Goal: Task Accomplishment & Management: Use online tool/utility

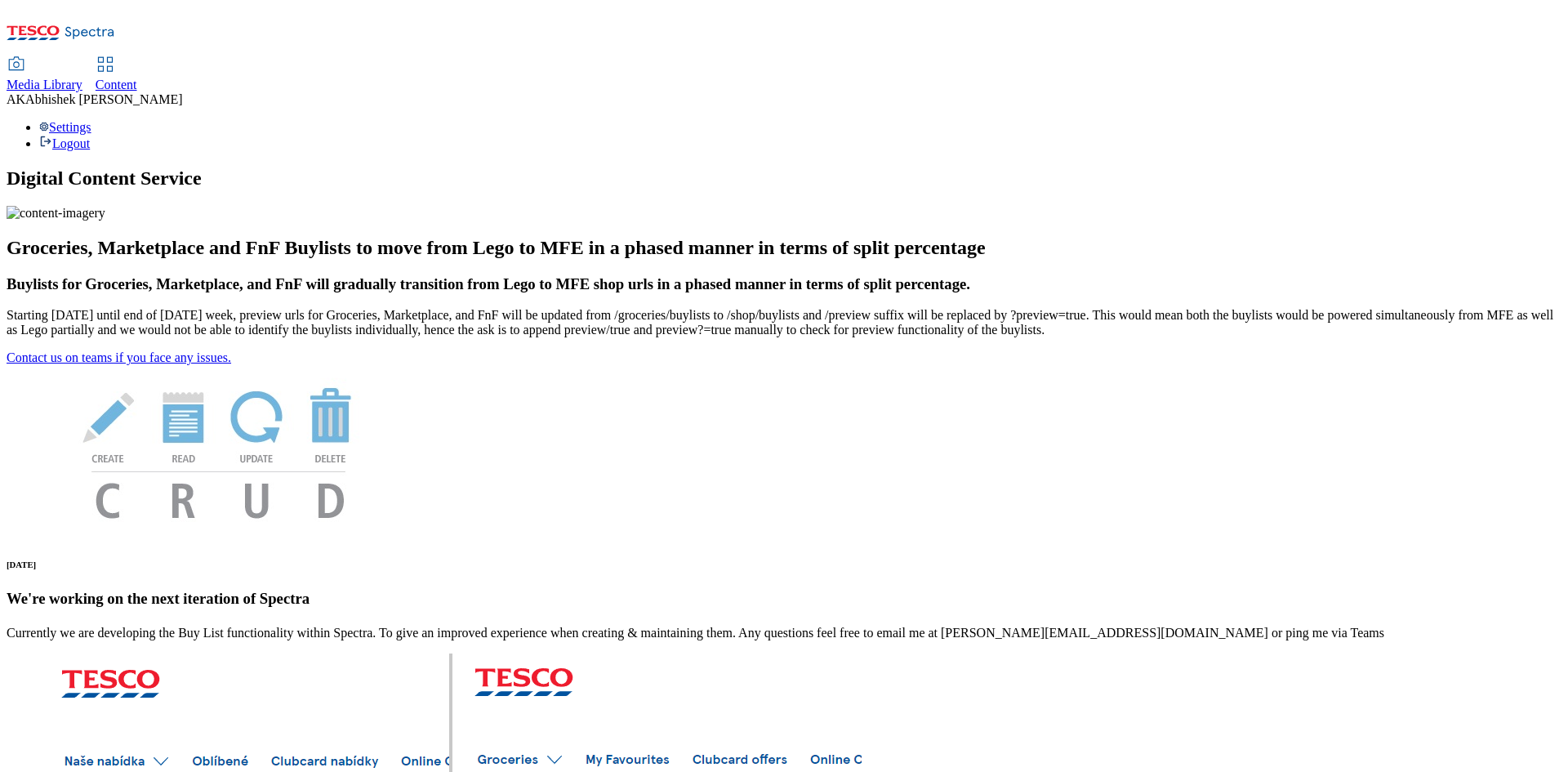
drag, startPoint x: 387, startPoint y: 24, endPoint x: 429, endPoint y: 25, distance: 42.0
click at [137, 78] on span "Content" at bounding box center [115, 84] width 41 height 13
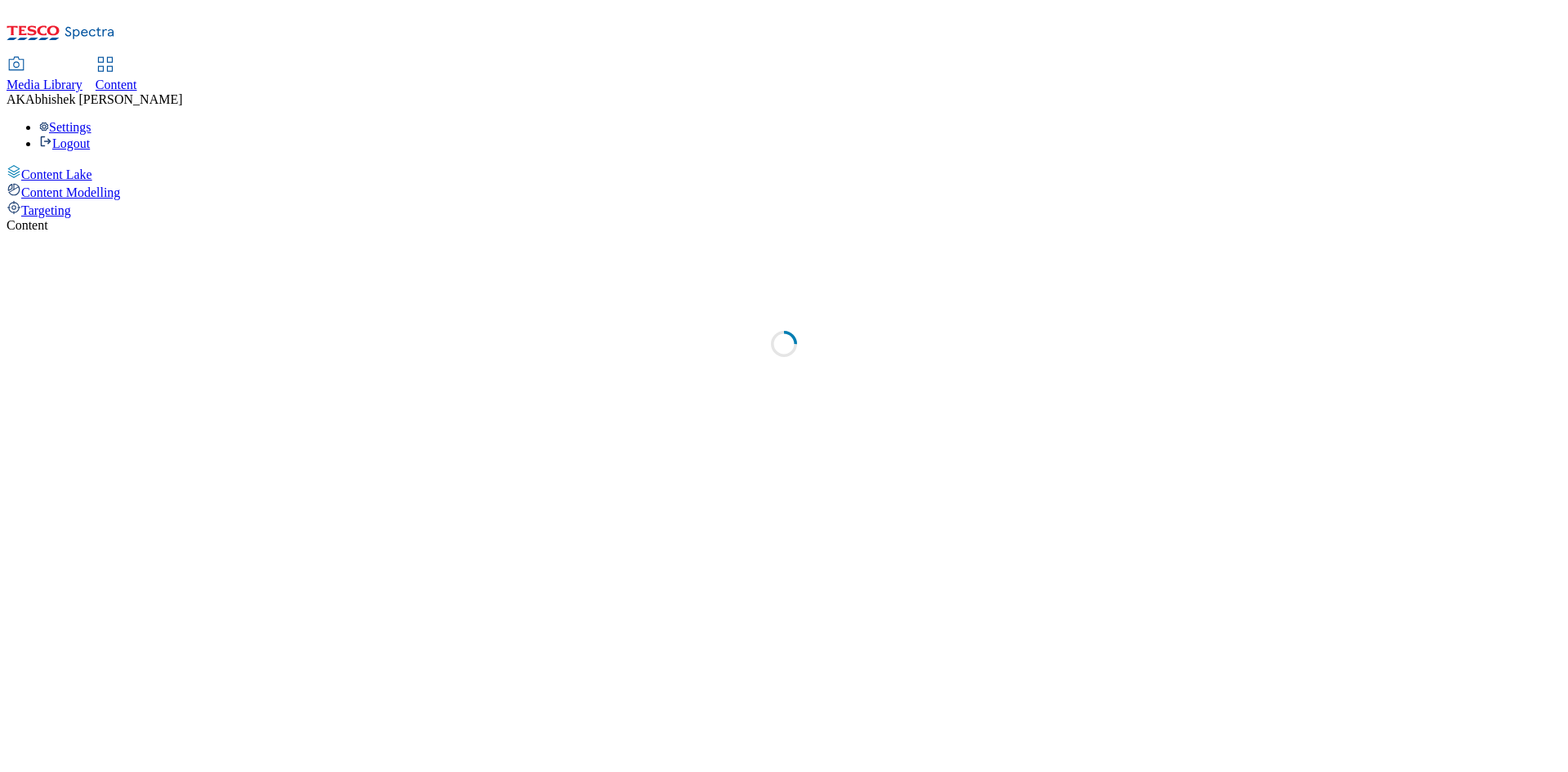
select select "ghs-[GEOGRAPHIC_DATA]"
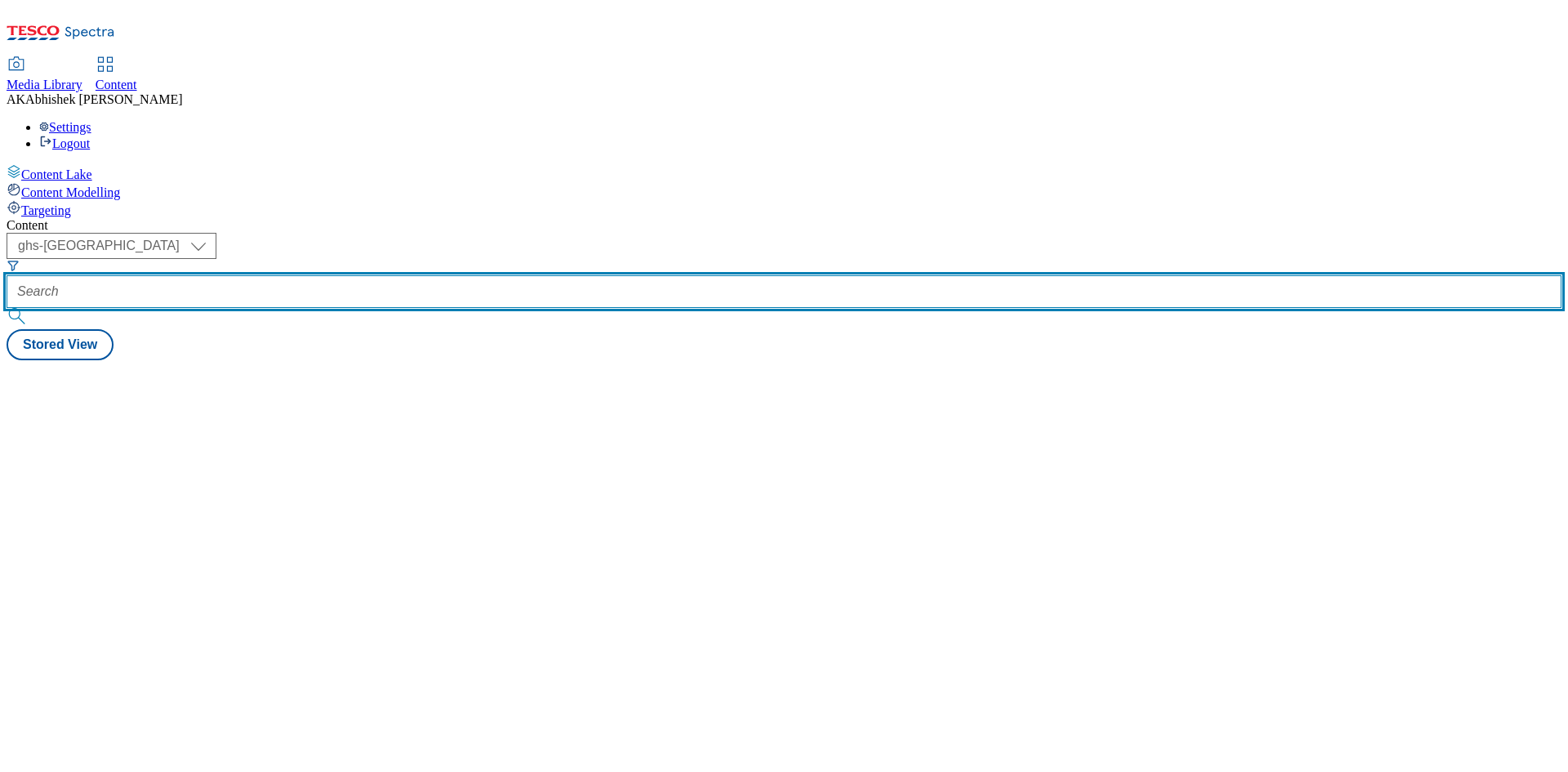
click at [404, 276] on input "text" at bounding box center [784, 292] width 1555 height 33
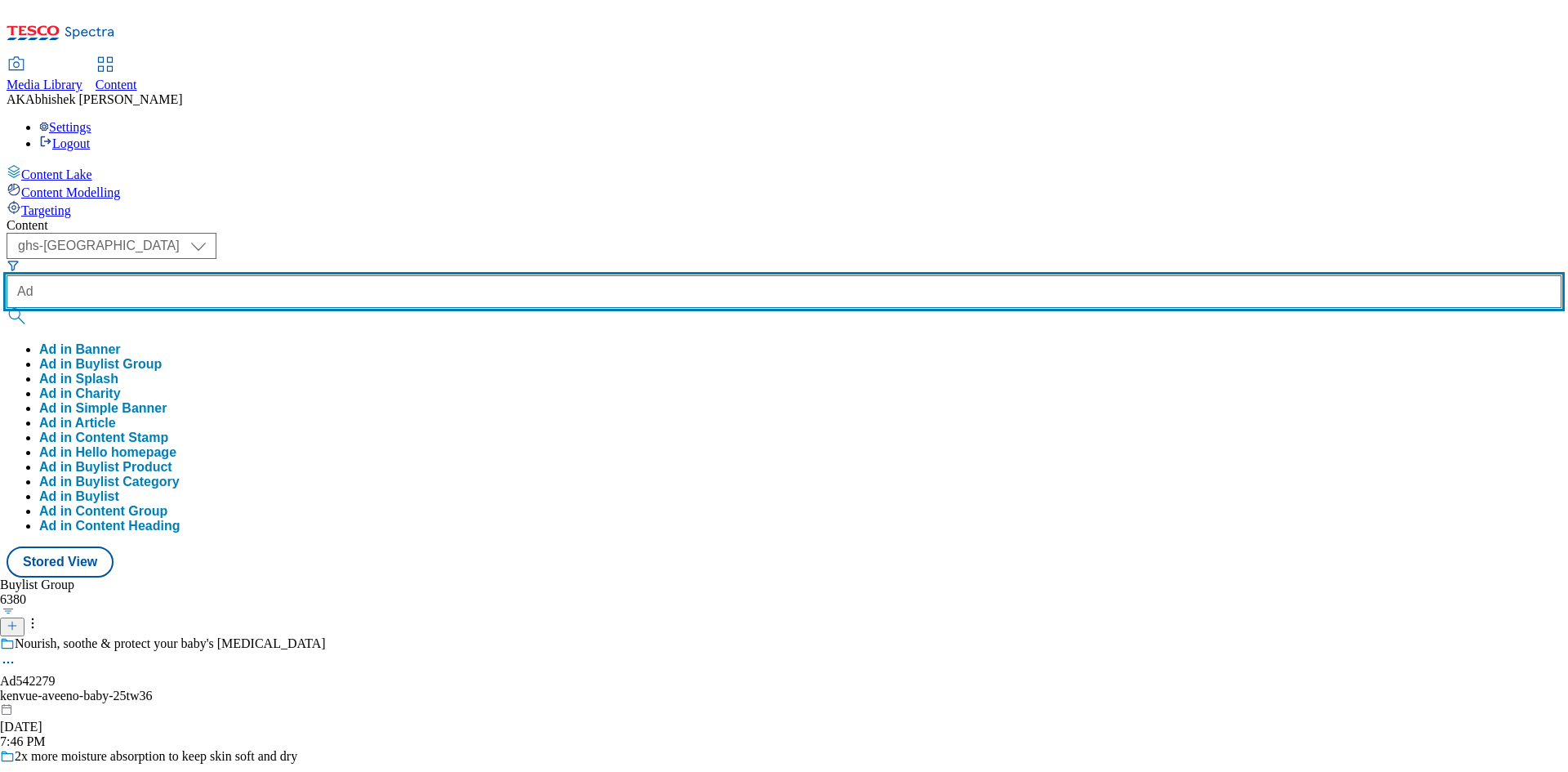
paste input "542204"
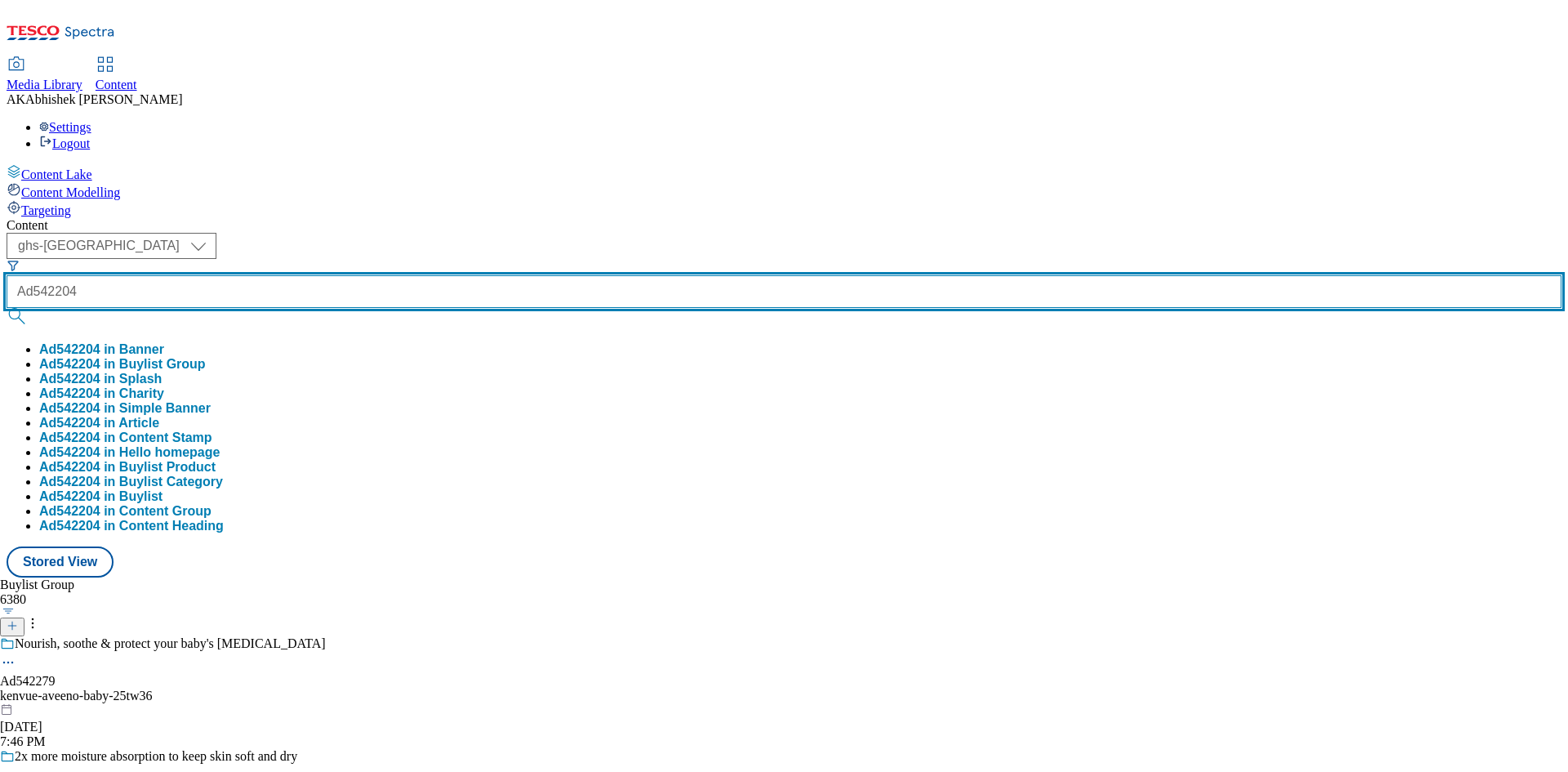
type input "Ad542204"
click at [7, 308] on button "submit" at bounding box center [18, 315] width 23 height 16
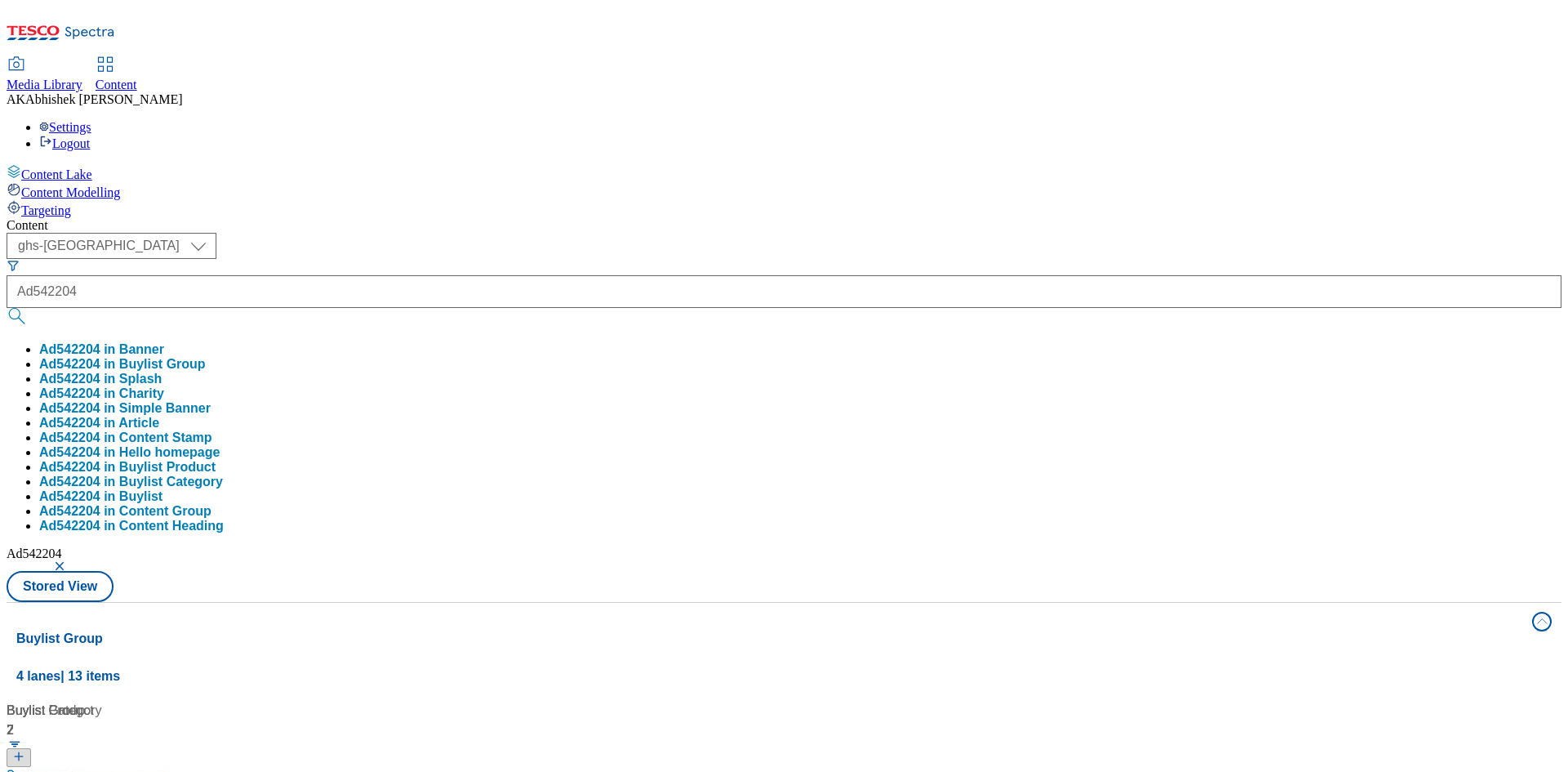
click at [716, 218] on div "Content" at bounding box center [784, 225] width 1555 height 14
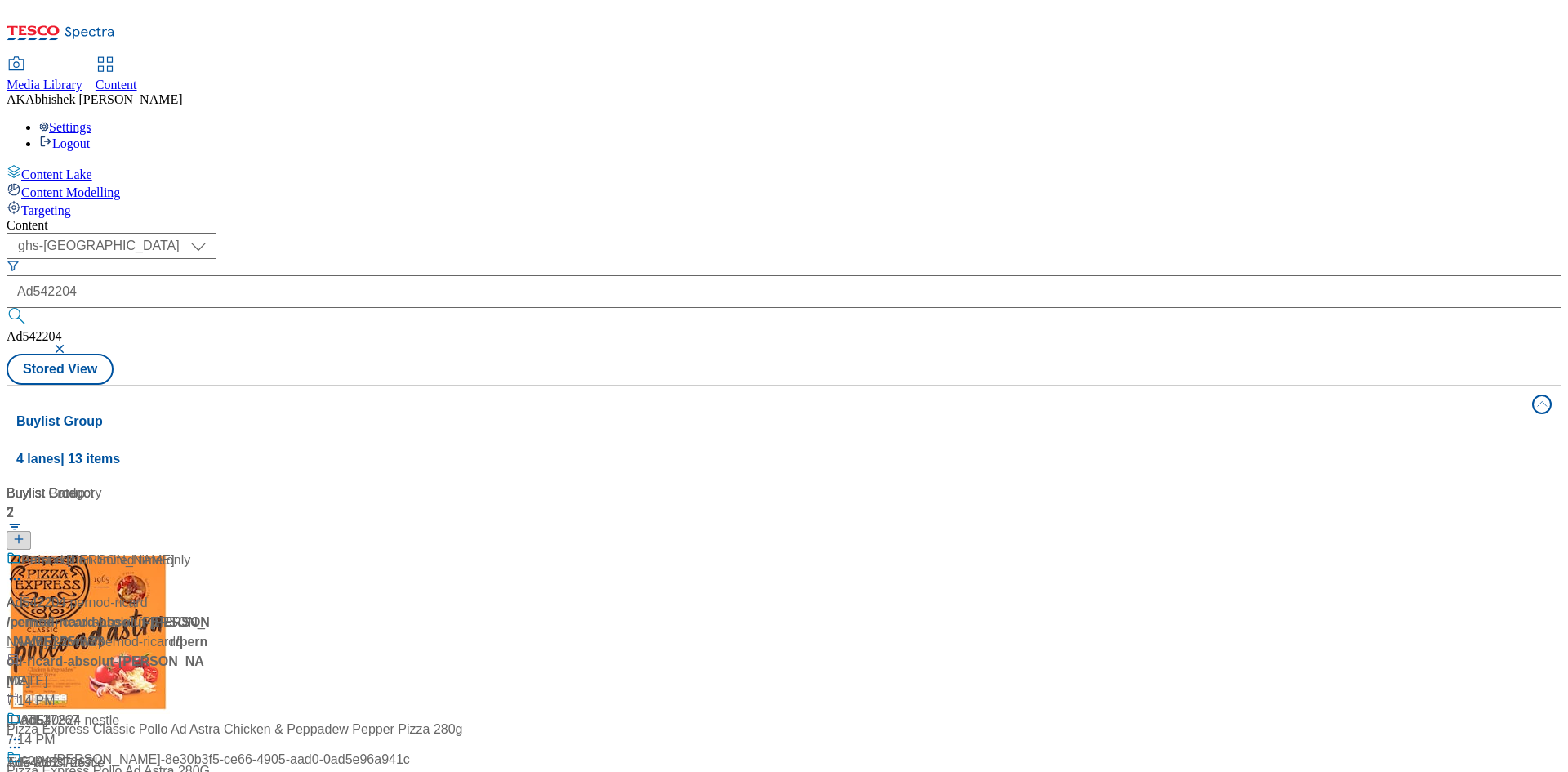
click at [211, 550] on div "Ad542204 / pernod-ricard-absolut-[PERSON_NAME]-25tw33 / pernod-ricard [DATE] 7:…" at bounding box center [109, 630] width 204 height 160
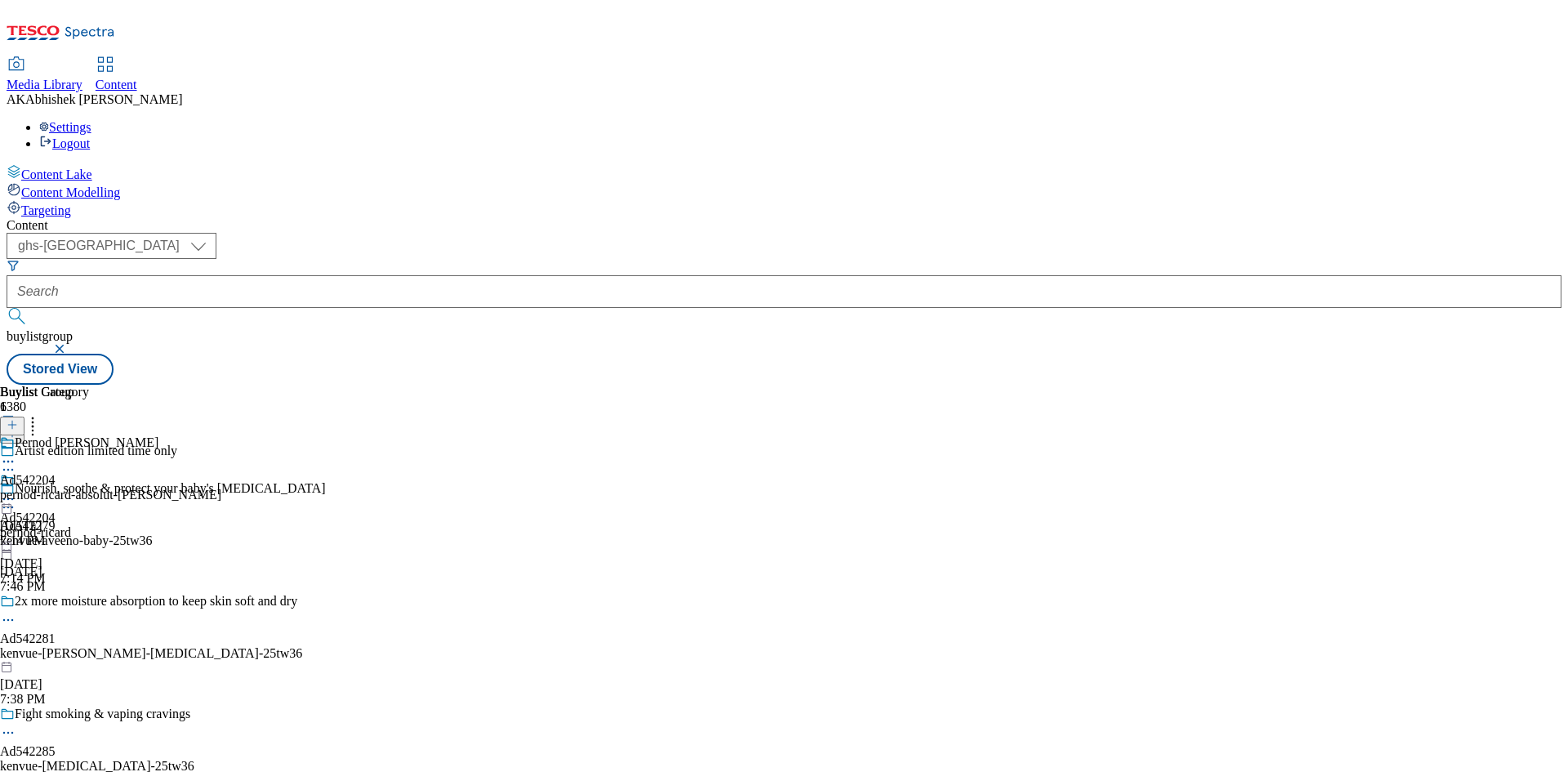
click at [16, 462] on icon at bounding box center [8, 469] width 16 height 16
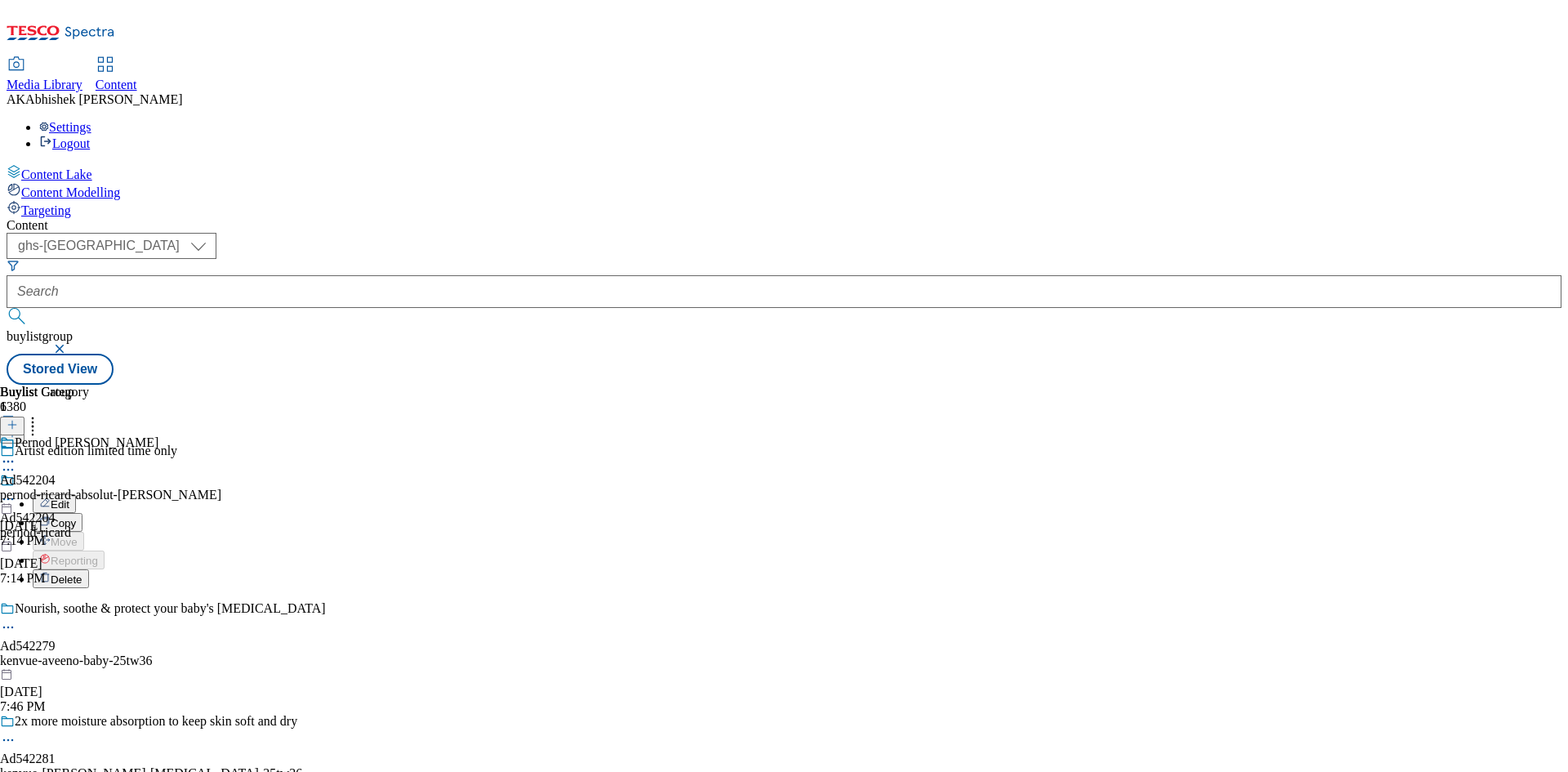
click at [76, 495] on button "Edit" at bounding box center [54, 504] width 43 height 19
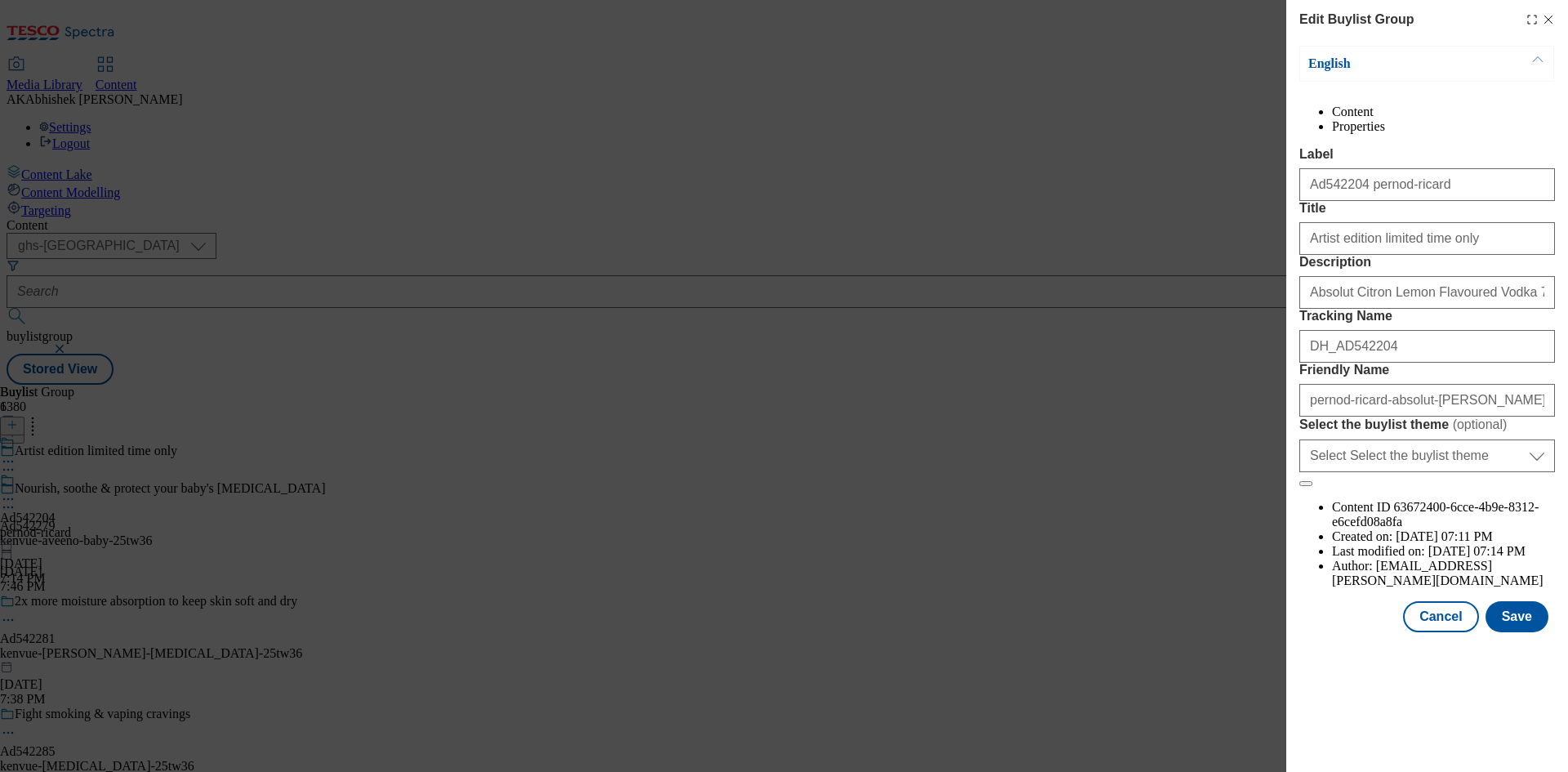
scroll to position [332, 0]
click at [1426, 416] on input "pernod-ricard-absolut-[PERSON_NAME]-25tw33" at bounding box center [1426, 400] width 255 height 33
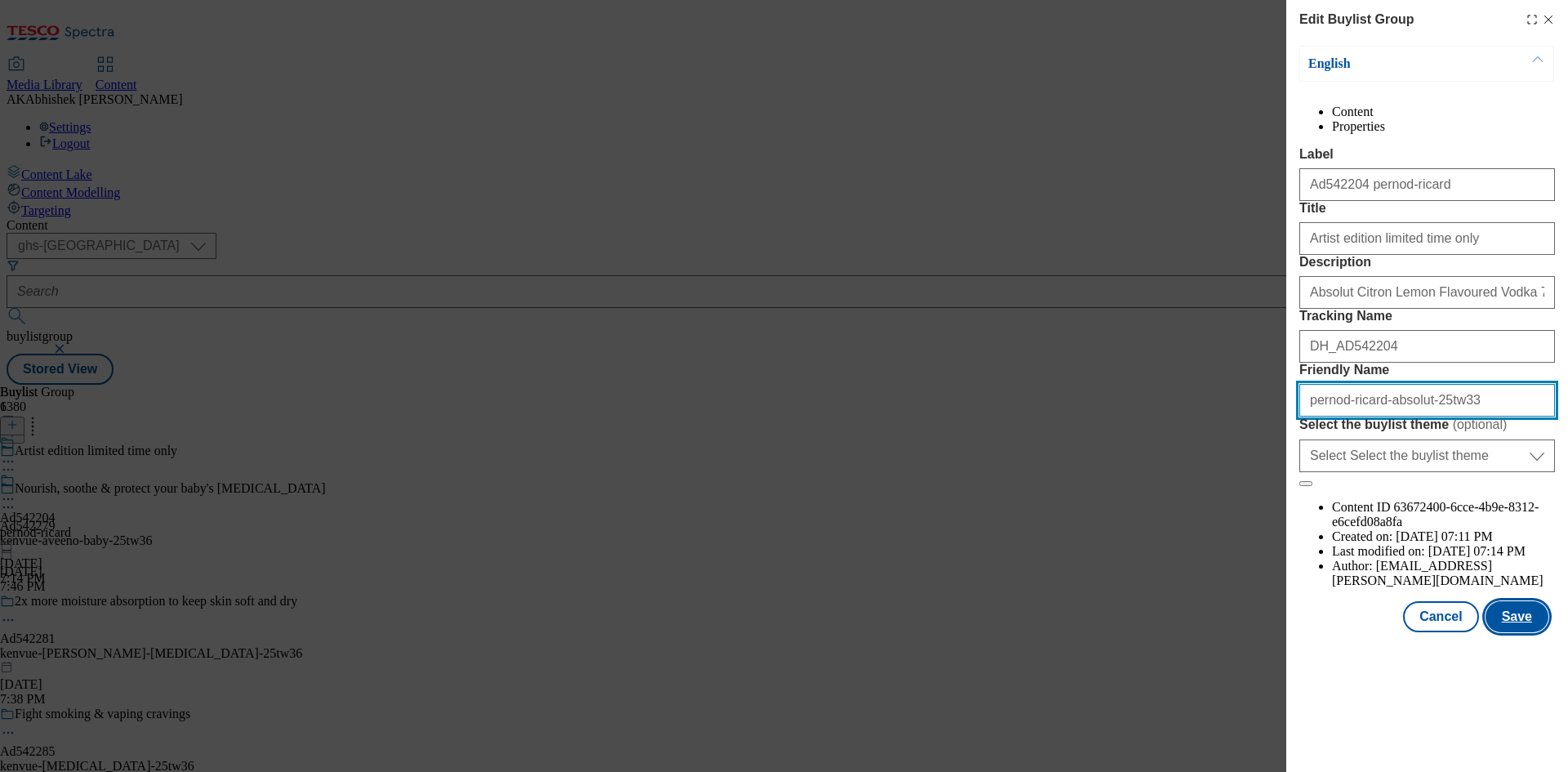
type input "pernod-ricard-absolut-25tw33"
click at [1527, 632] on button "Save" at bounding box center [1517, 617] width 63 height 31
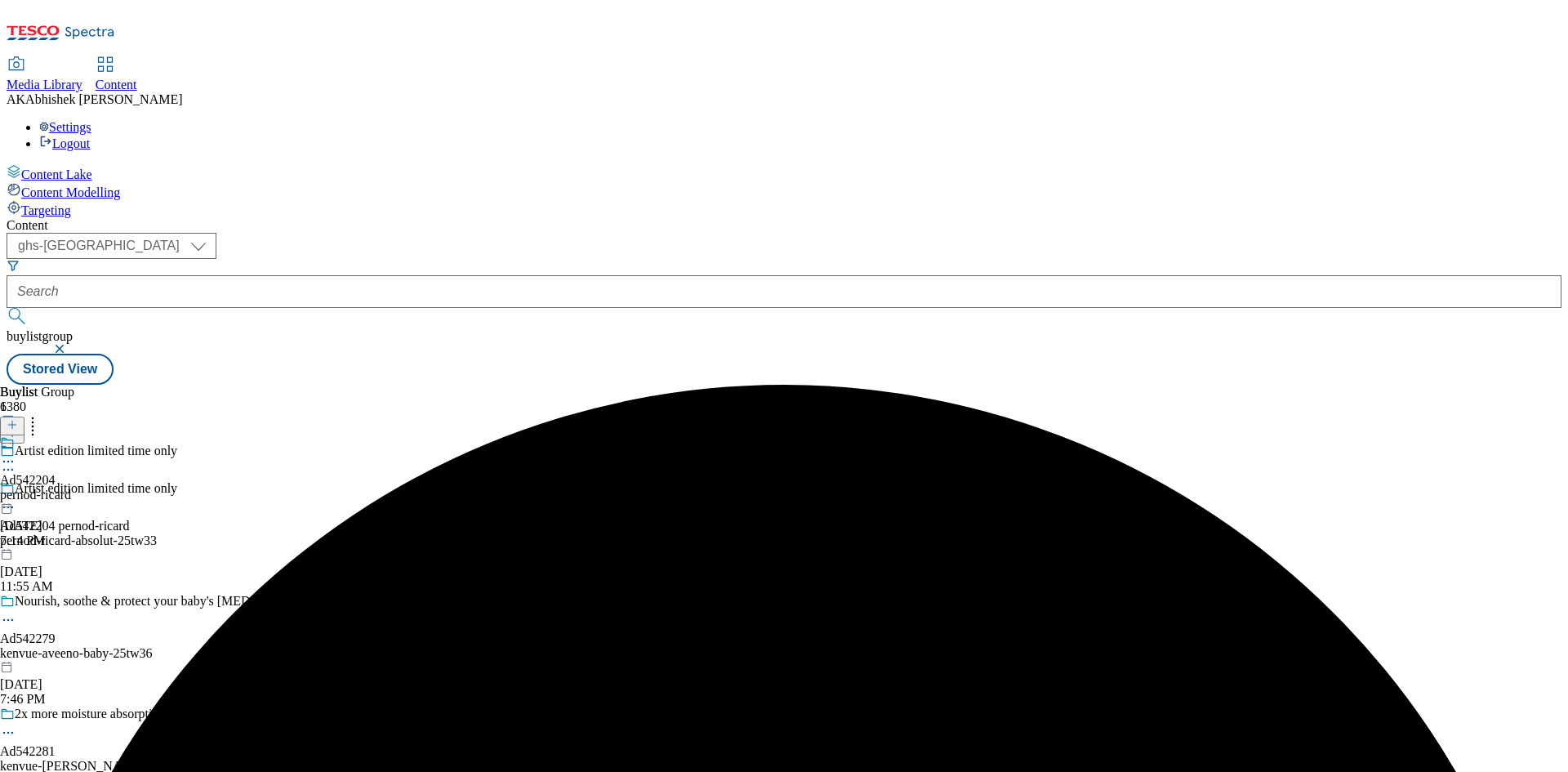
click at [16, 453] on icon at bounding box center [8, 461] width 16 height 16
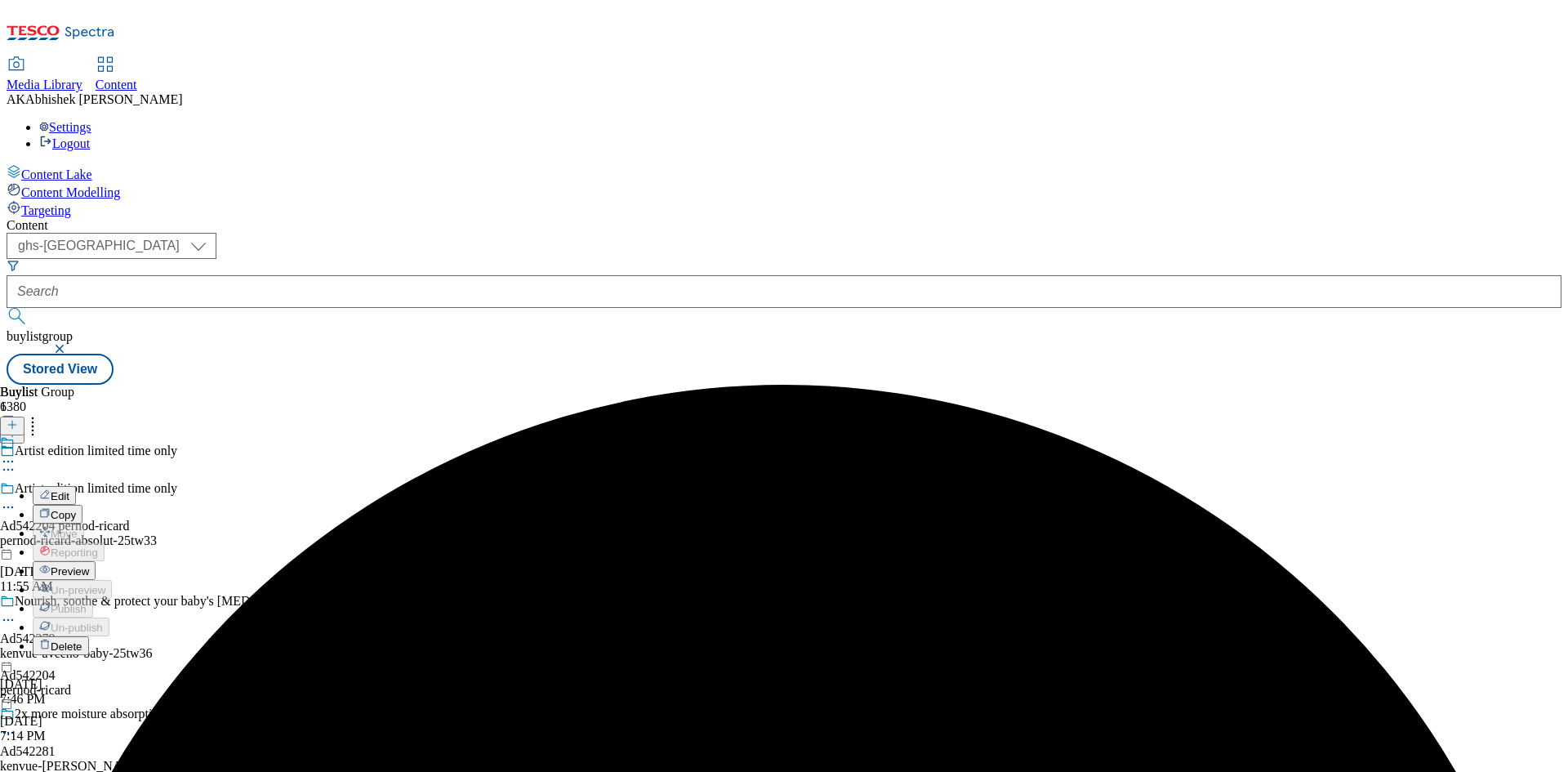
click at [69, 491] on span "Edit" at bounding box center [60, 496] width 19 height 13
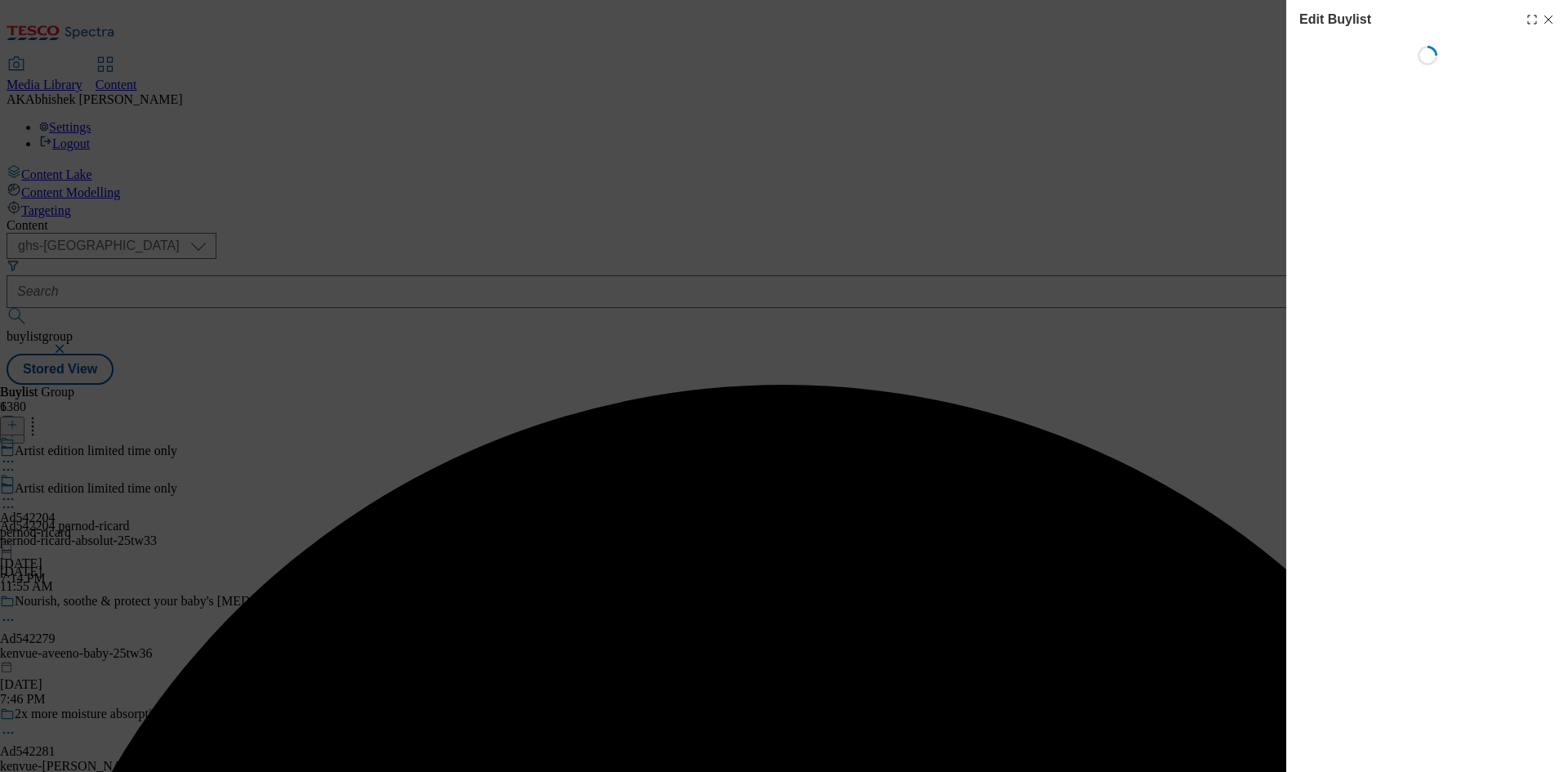
select select "tactical"
select select "supplier funded short term 1-3 weeks"
select select "dunnhumby"
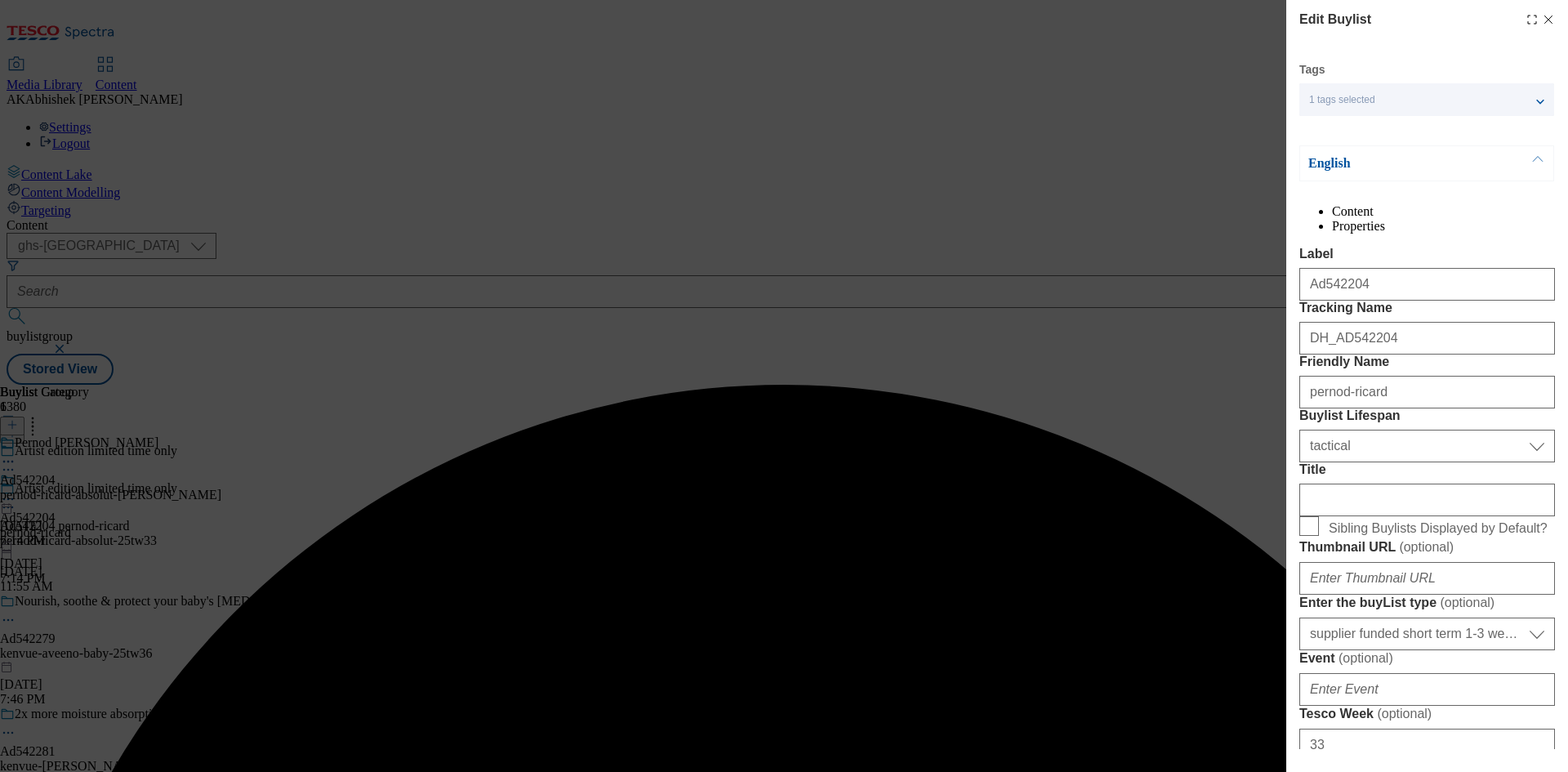
select select "Banner"
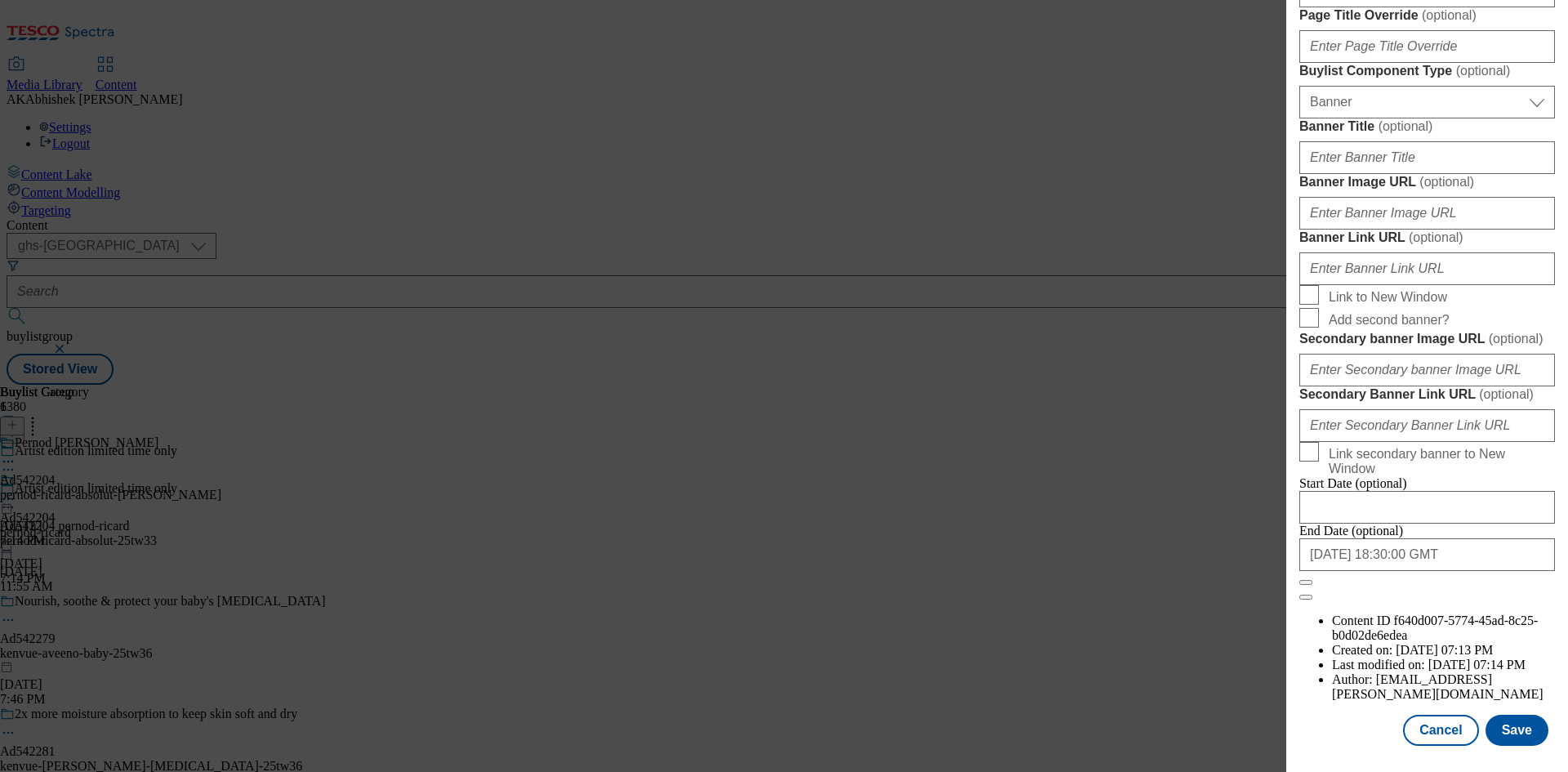
scroll to position [1605, 0]
click at [1474, 571] on input "[DATE] 18:30:00 GMT" at bounding box center [1426, 555] width 255 height 33
select select "2026"
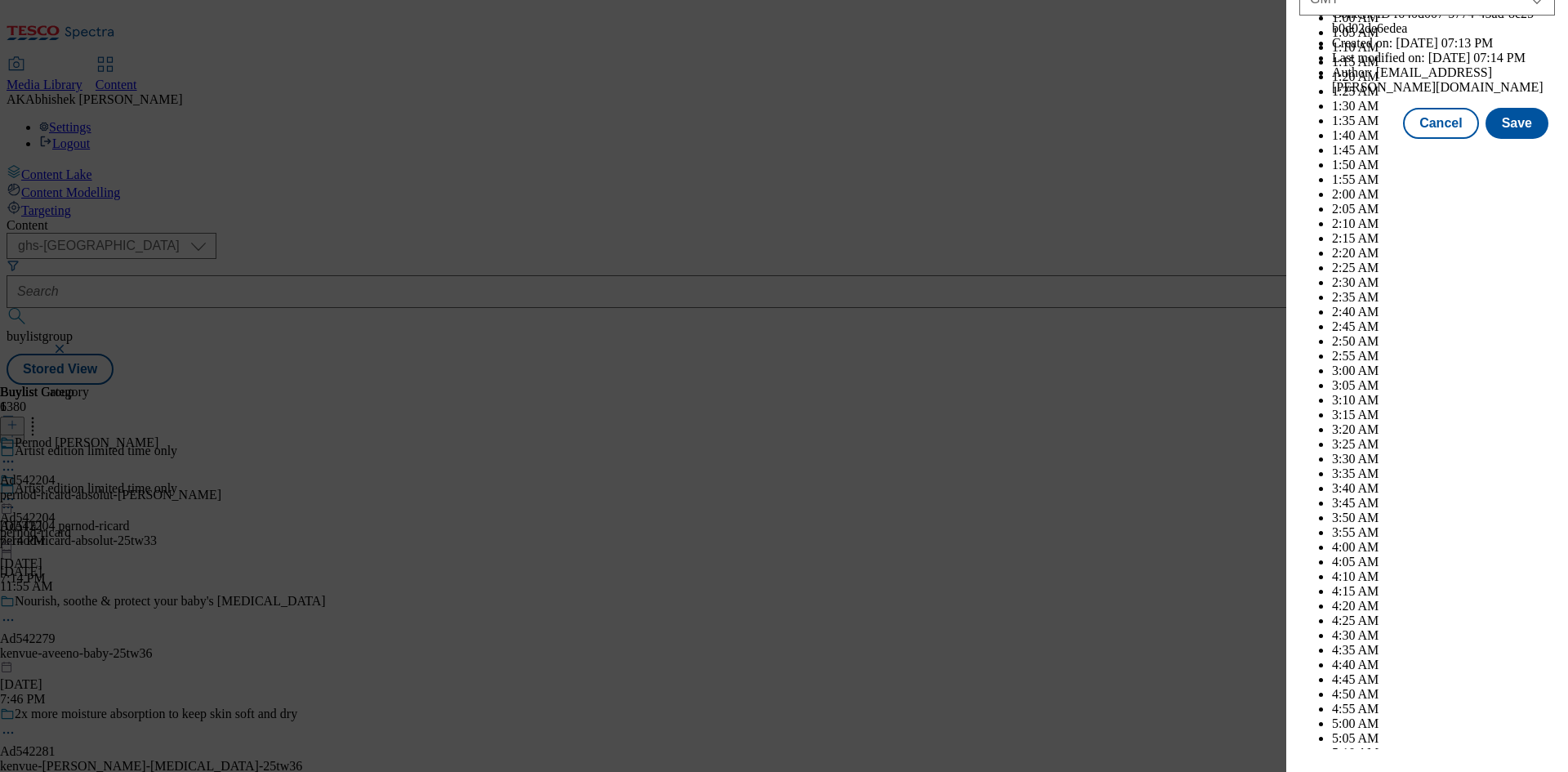
scroll to position [6702, 0]
drag, startPoint x: 1453, startPoint y: 474, endPoint x: 1483, endPoint y: 489, distance: 33.5
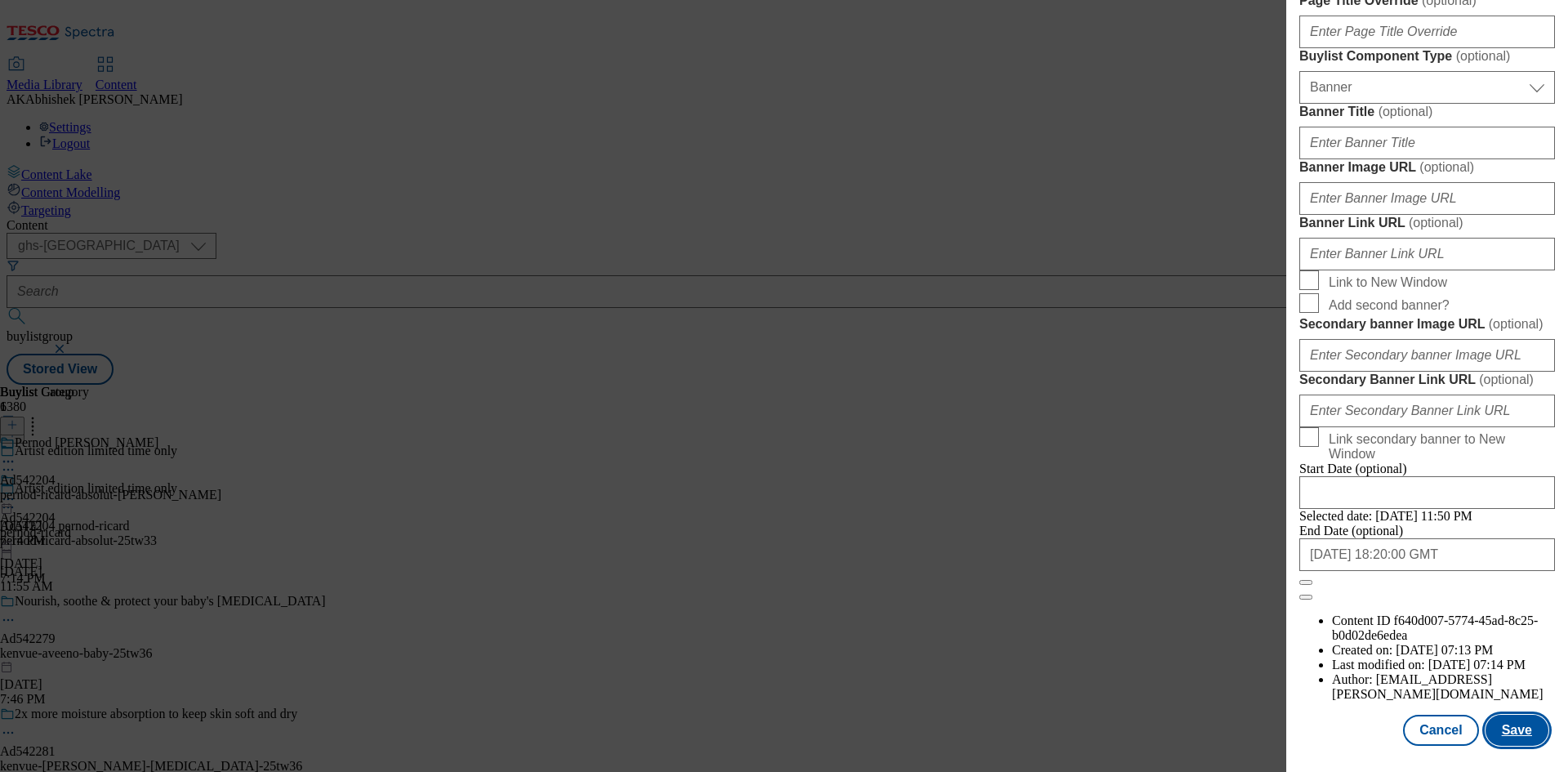
click at [1504, 731] on button "Save" at bounding box center [1517, 730] width 63 height 31
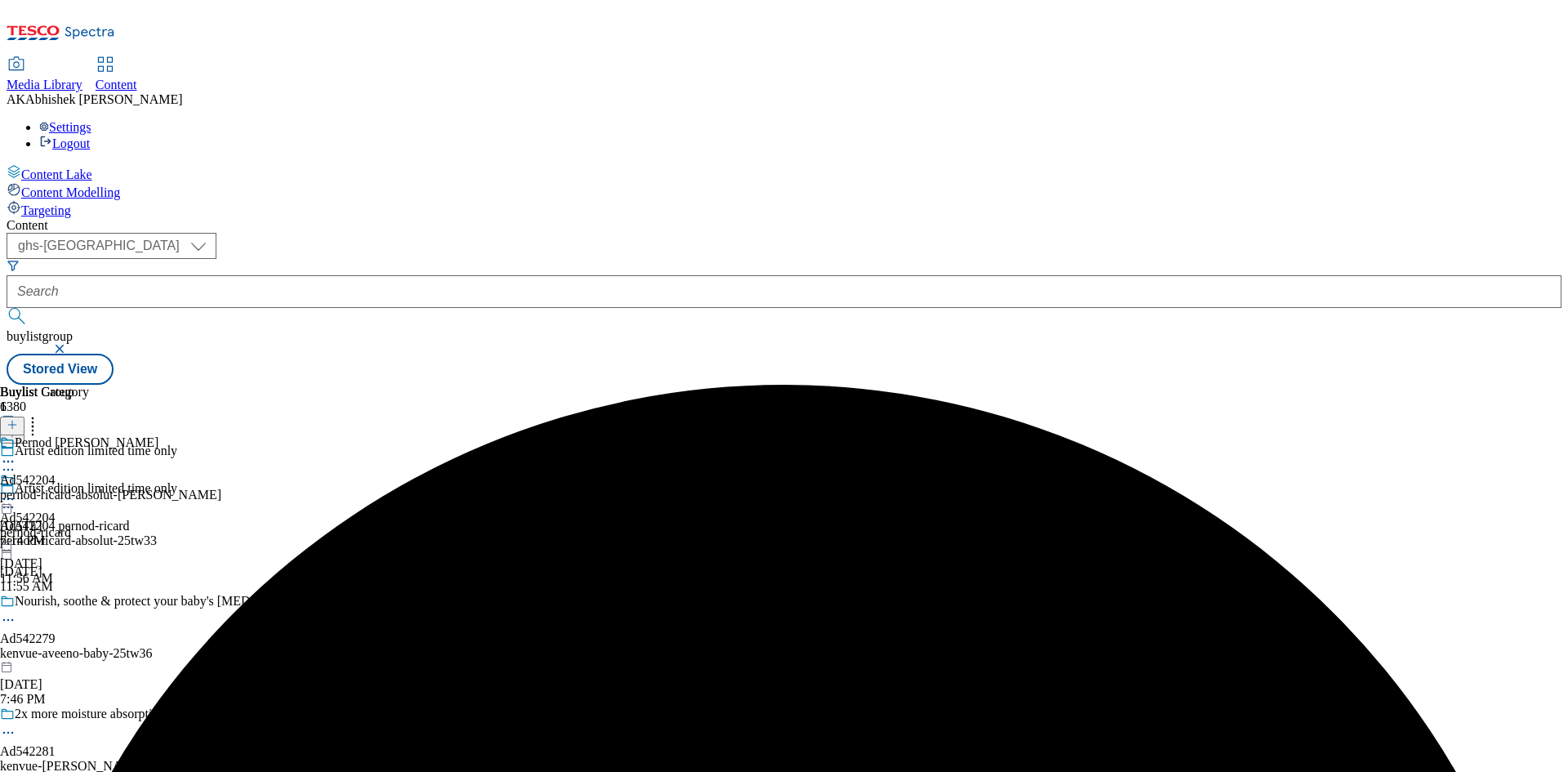
click at [16, 453] on icon at bounding box center [8, 461] width 16 height 16
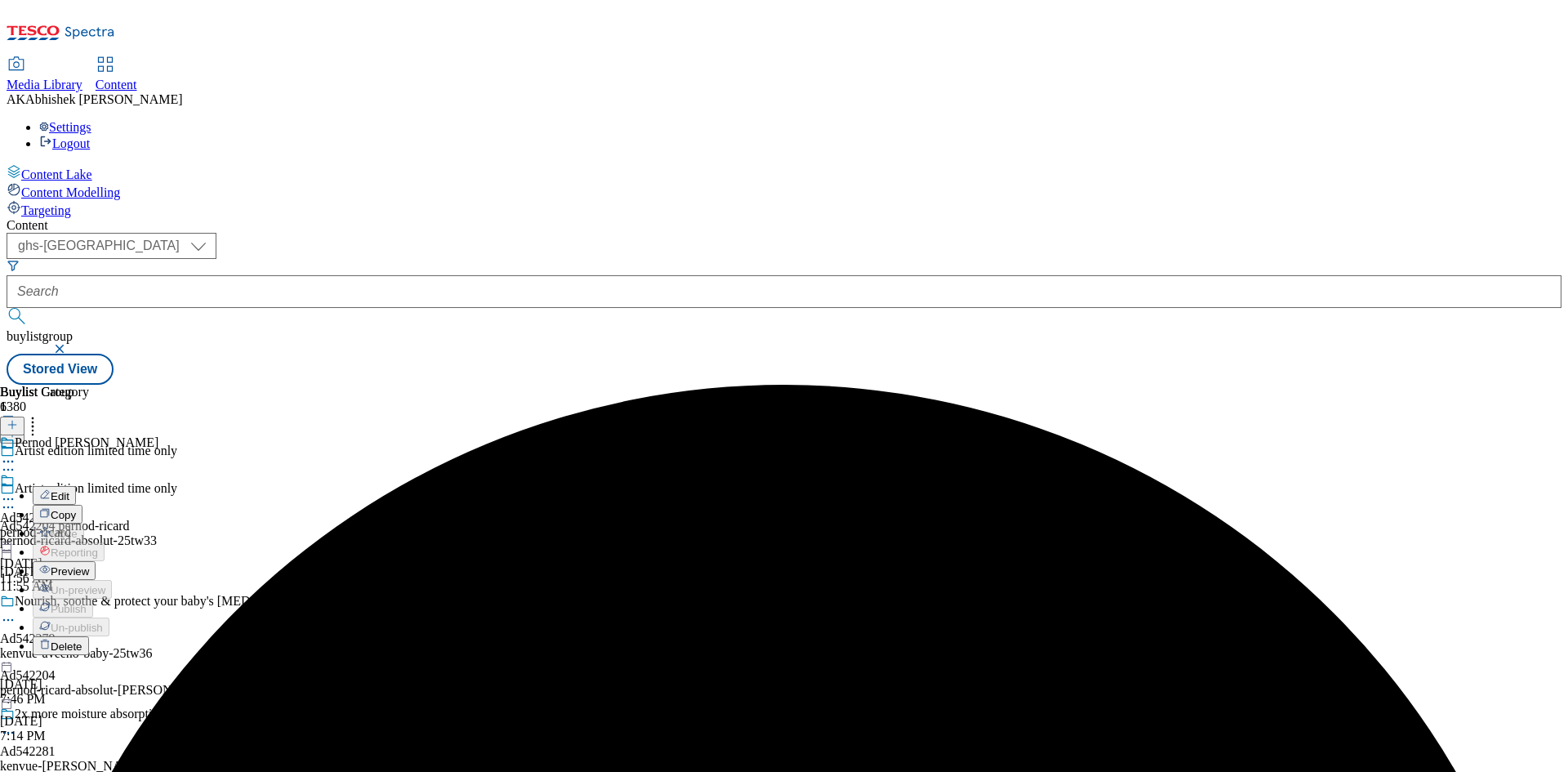
click at [76, 486] on button "Edit" at bounding box center [54, 496] width 43 height 19
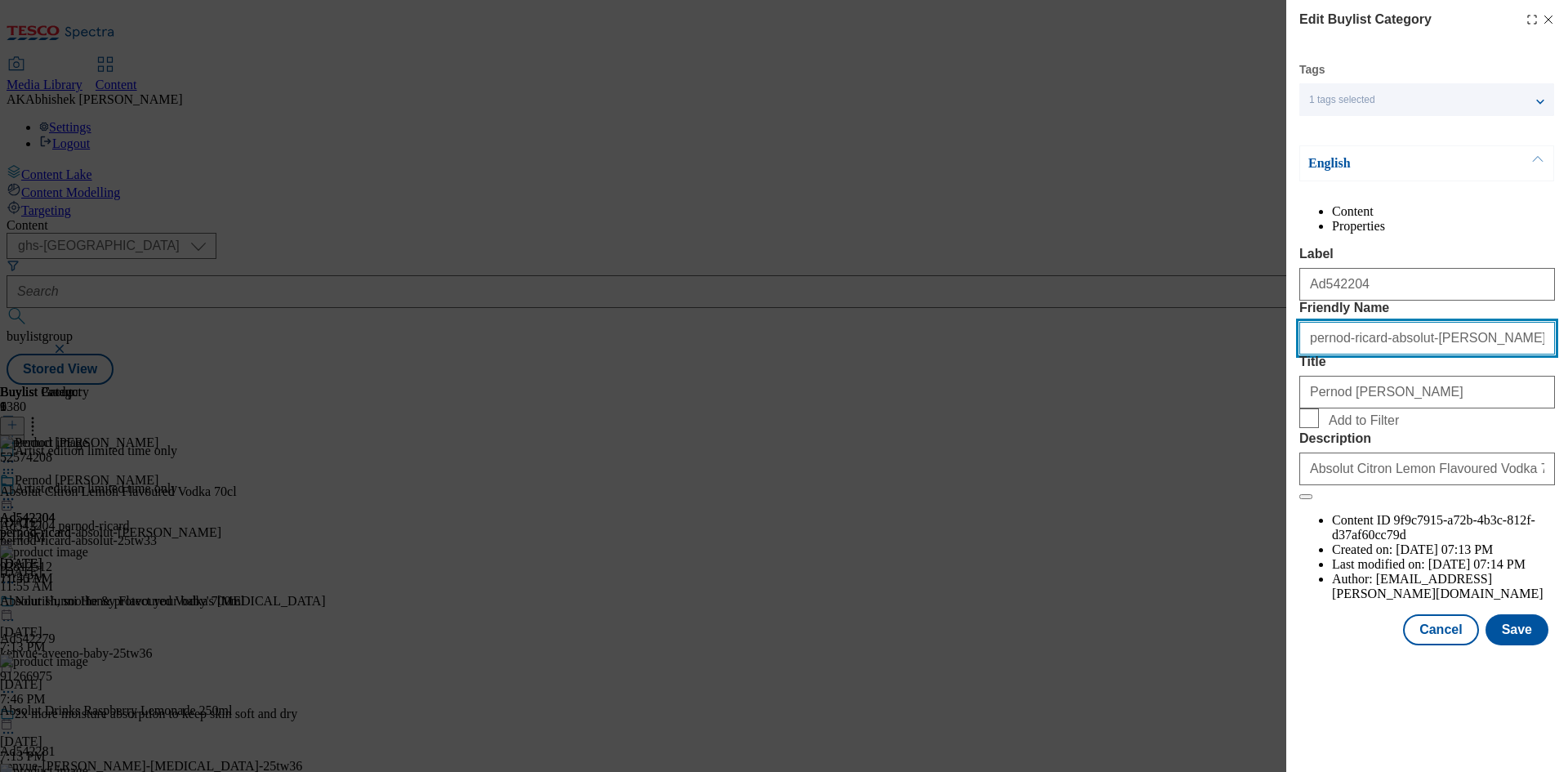
drag, startPoint x: 1414, startPoint y: 400, endPoint x: 1565, endPoint y: 394, distance: 151.1
click at [1567, 402] on div "Edit Buylist Category Tags 1 tags selected buylist category English Content Pro…" at bounding box center [1427, 324] width 281 height 649
type input "pernod-ricard-absolut"
click at [1523, 646] on button "Save" at bounding box center [1517, 630] width 63 height 31
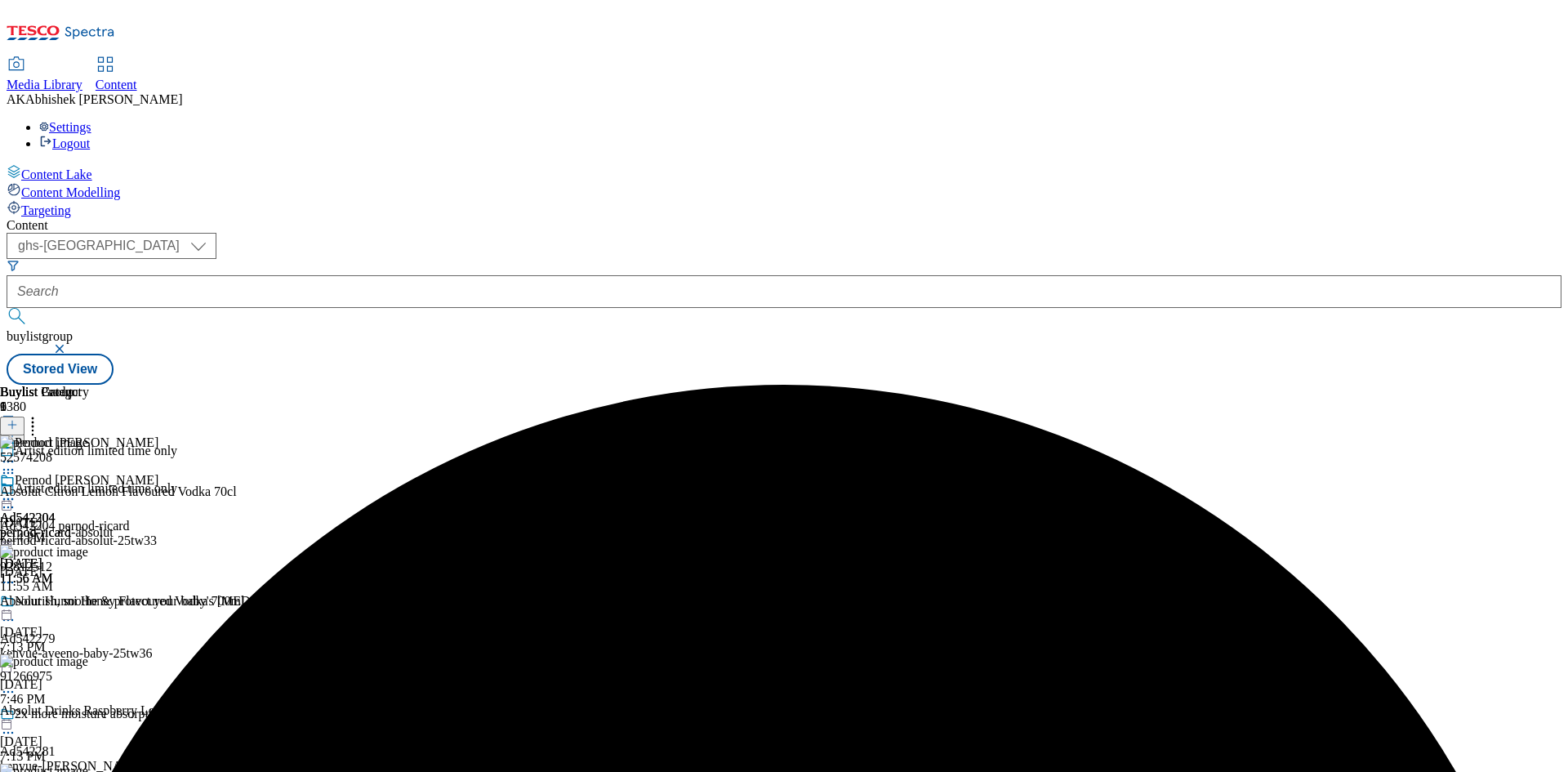
click at [16, 491] on icon at bounding box center [8, 499] width 16 height 16
click at [89, 603] on span "Preview" at bounding box center [70, 608] width 39 height 13
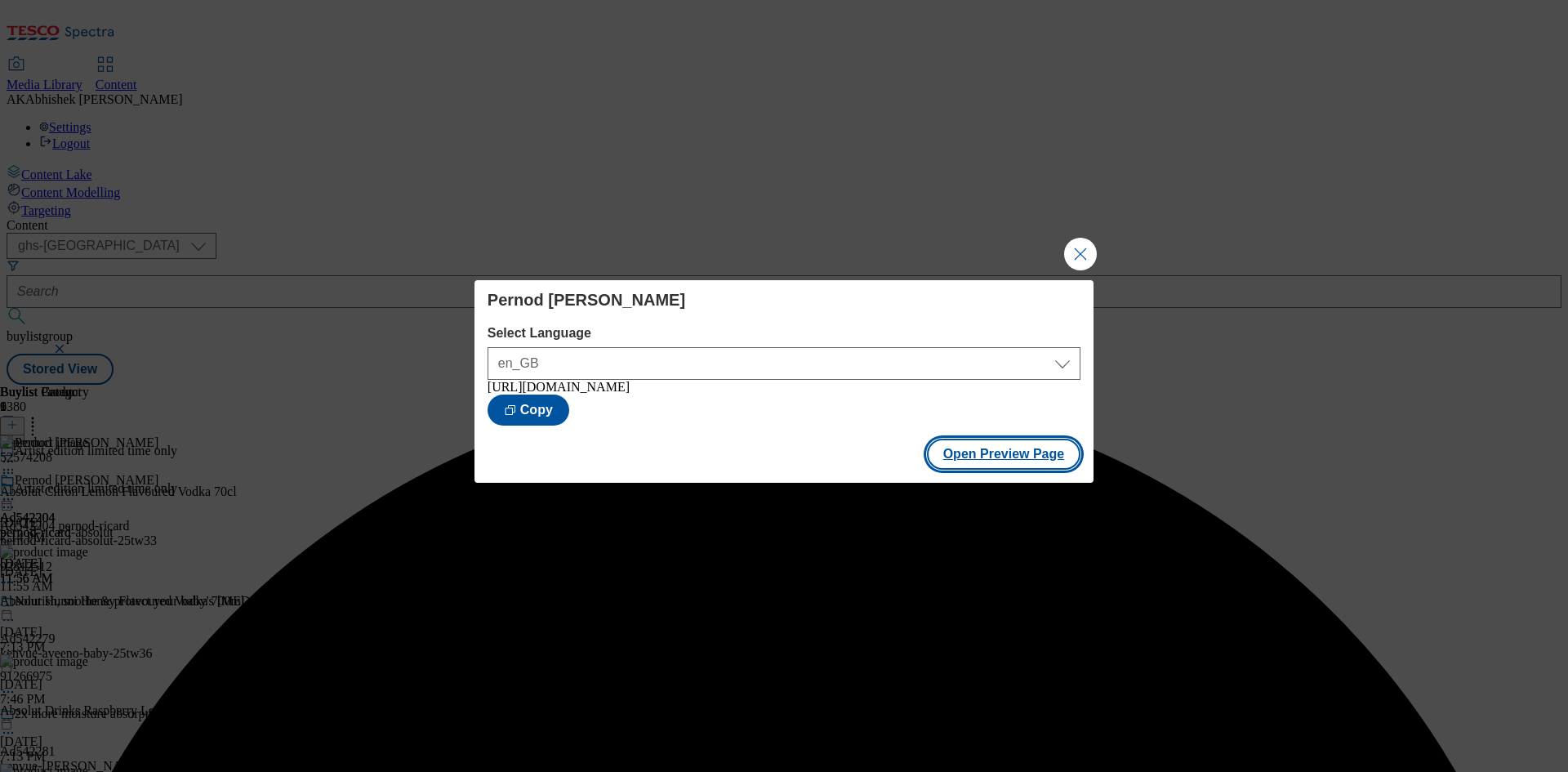
click at [1026, 464] on button "Open Preview Page" at bounding box center [1003, 454] width 154 height 31
click at [1084, 249] on button "Close Modal" at bounding box center [1080, 254] width 33 height 33
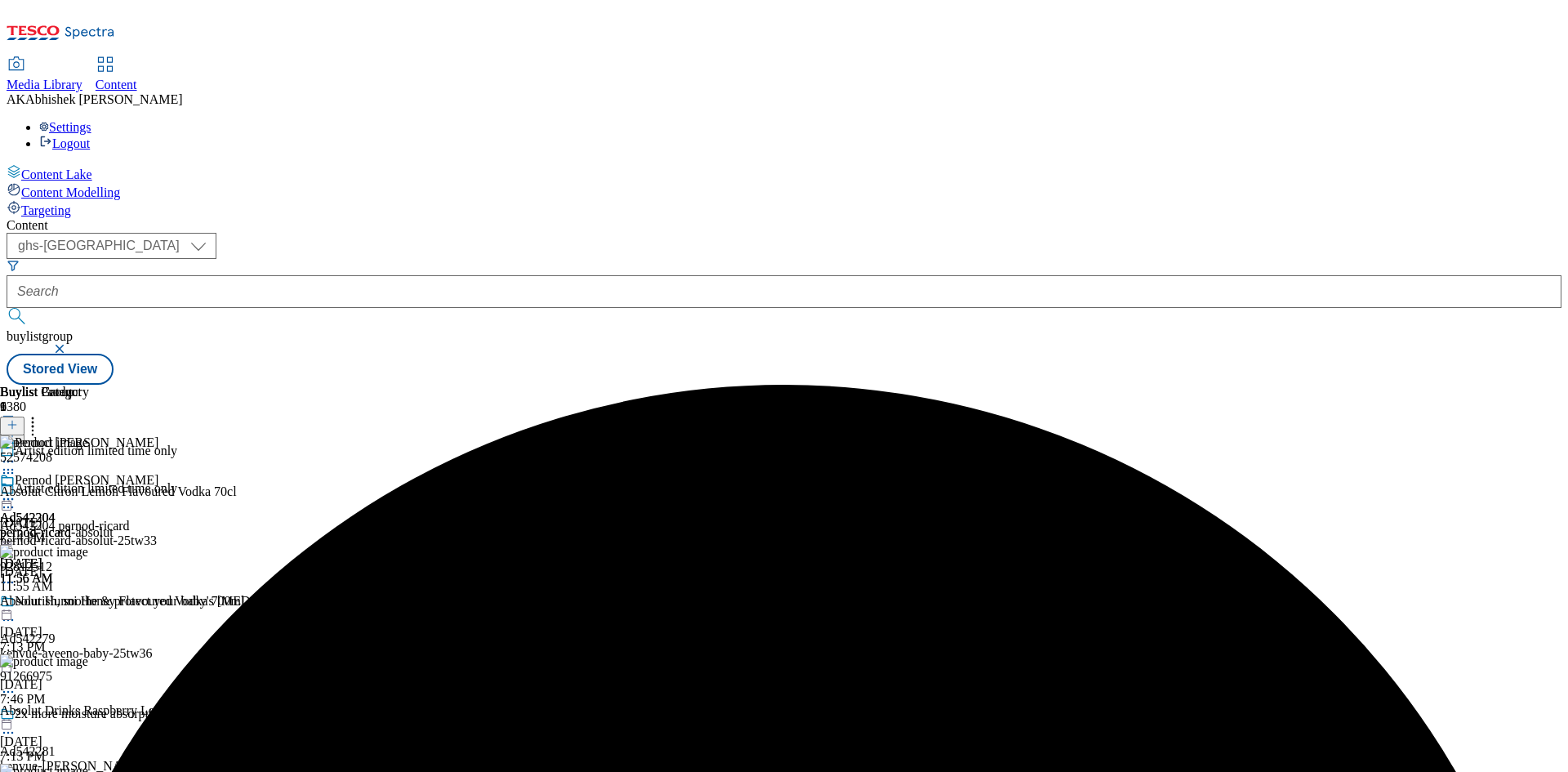
click at [71, 473] on div at bounding box center [35, 491] width 71 height 38
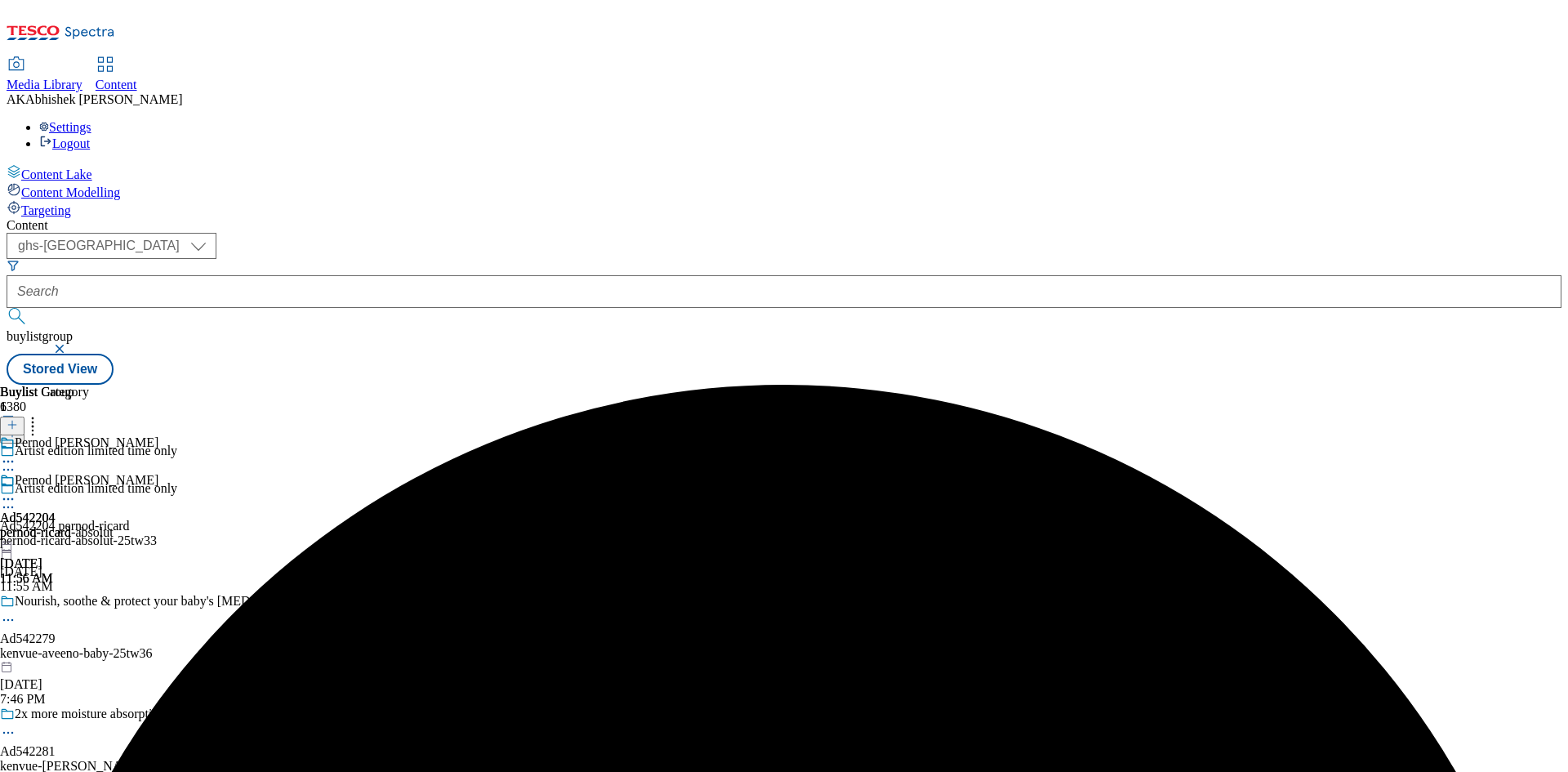
click at [16, 491] on icon at bounding box center [8, 499] width 16 height 16
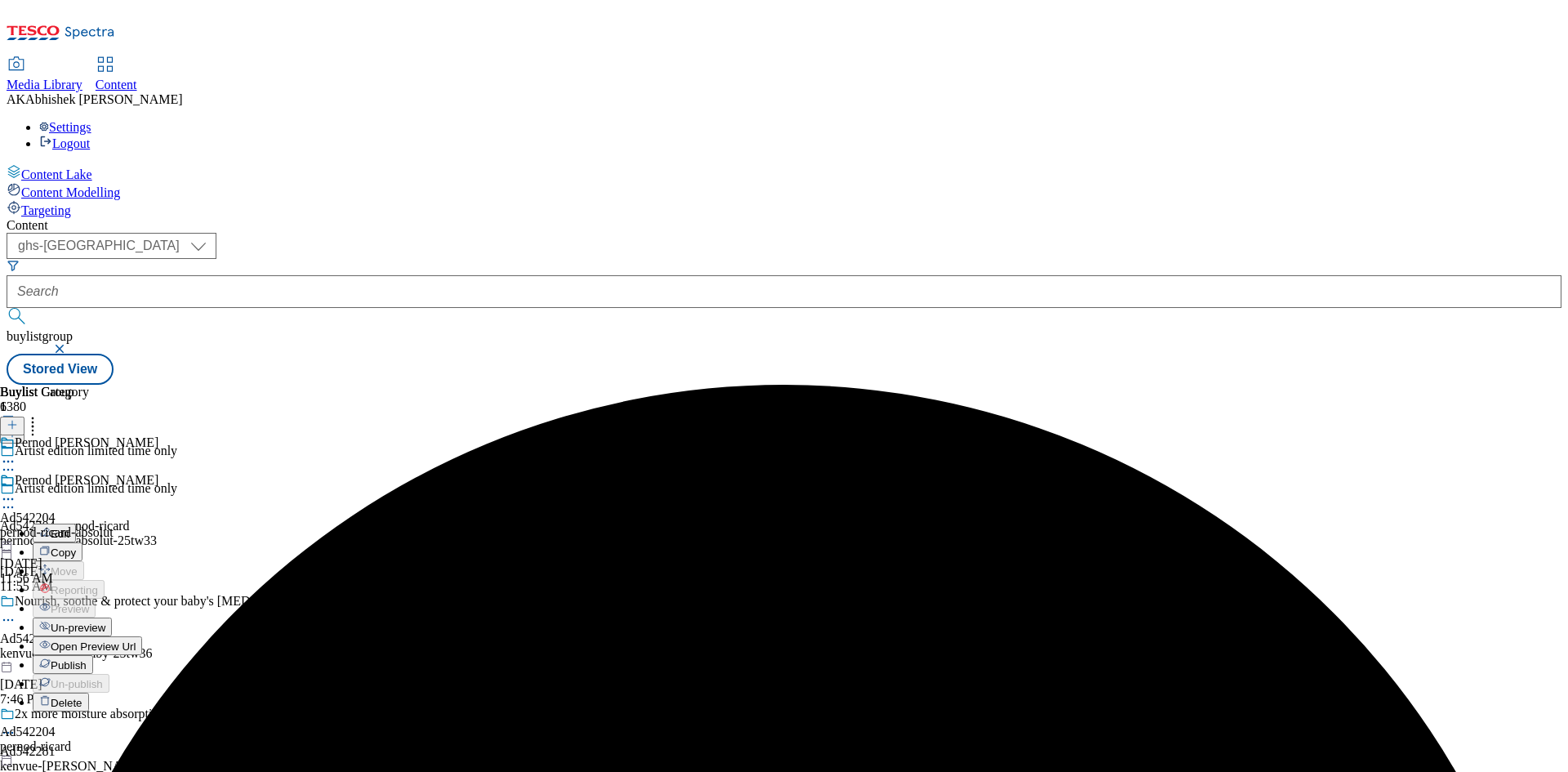
click at [87, 659] on span "Publish" at bounding box center [68, 665] width 36 height 13
